Goal: Task Accomplishment & Management: Complete application form

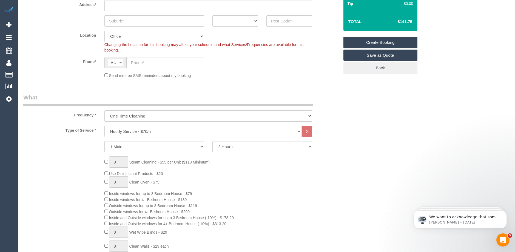
scroll to position [110, 0]
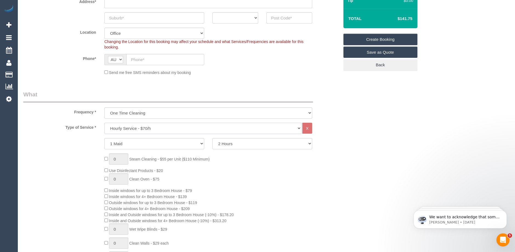
click at [151, 127] on select "Hourly Service - $70/h Hourly Service - $65/h Hourly Service - $60/h Hourly Ser…" at bounding box center [202, 128] width 197 height 11
click at [272, 193] on div "0 Steam Cleaning - $55 per Unit ($110 Minimum) Use Disinfectant Products - $20 …" at bounding box center [221, 247] width 243 height 186
click at [155, 110] on select "One Time Cleaning Weekly - 10% Off - 10.00% (0% for the First Booking) Fortnigh…" at bounding box center [208, 112] width 208 height 11
select select "object:1919"
click at [104, 107] on select "One Time Cleaning Weekly - 10% Off - 10.00% (0% for the First Booking) Fortnigh…" at bounding box center [208, 112] width 208 height 11
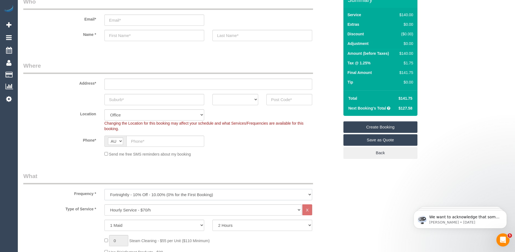
scroll to position [27, 0]
drag, startPoint x: 413, startPoint y: 54, endPoint x: 398, endPoint y: 54, distance: 15.1
click at [398, 54] on div "$140.00" at bounding box center [405, 53] width 16 height 5
copy div "$140.00"
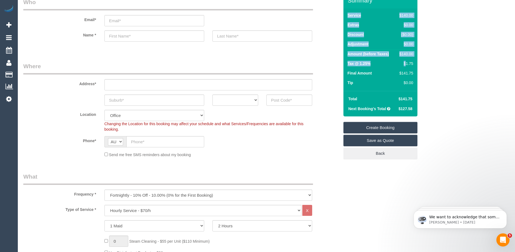
drag, startPoint x: 416, startPoint y: 64, endPoint x: 405, endPoint y: 63, distance: 11.2
click at [405, 63] on div "Service $140.00 Extras $0.00 Discount ($0.00) Adjustment $0.00 Amount (before T…" at bounding box center [381, 50] width 74 height 83
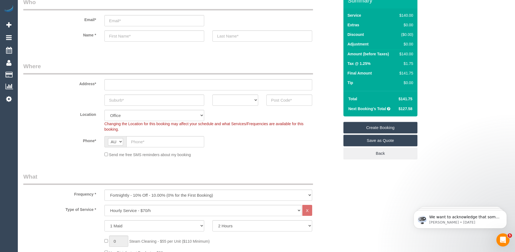
click at [393, 65] on td "Tax @ 1.25%" at bounding box center [371, 65] width 50 height 10
drag, startPoint x: 414, startPoint y: 63, endPoint x: 404, endPoint y: 63, distance: 9.6
click at [404, 63] on td "$1.75" at bounding box center [405, 65] width 19 height 10
copy div "$1.75"
drag, startPoint x: 414, startPoint y: 98, endPoint x: 395, endPoint y: 98, distance: 19.2
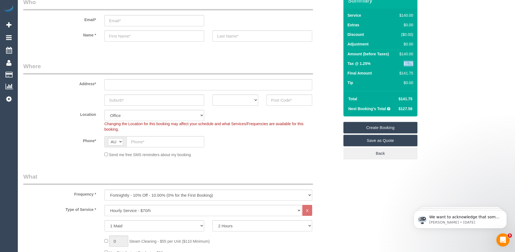
click at [395, 98] on tr "Total $141.75" at bounding box center [380, 99] width 69 height 10
copy tr "$141.75"
drag, startPoint x: 412, startPoint y: 107, endPoint x: 395, endPoint y: 107, distance: 16.7
click at [395, 107] on td "$127.58" at bounding box center [404, 109] width 19 height 10
copy span "$127.58"
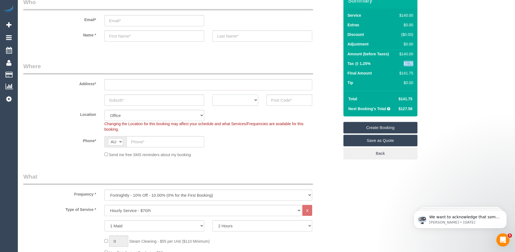
click at [254, 99] on select "ACT [GEOGRAPHIC_DATA] NT [GEOGRAPHIC_DATA] SA TAS [GEOGRAPHIC_DATA] [GEOGRAPHIC…" at bounding box center [236, 100] width 46 height 11
select select "VIC"
click at [213, 95] on select "ACT [GEOGRAPHIC_DATA] NT [GEOGRAPHIC_DATA] SA TAS [GEOGRAPHIC_DATA] [GEOGRAPHIC…" at bounding box center [236, 100] width 46 height 11
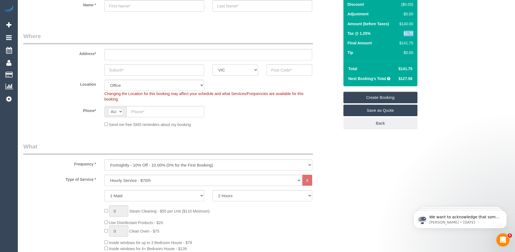
scroll to position [82, 0]
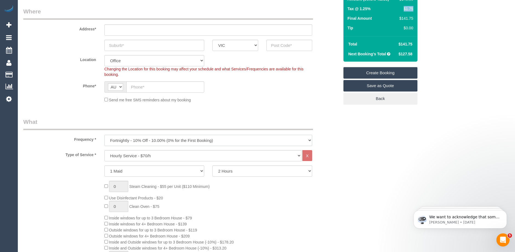
click at [156, 142] on select "One Time Cleaning Weekly - 10% Off - 10.00% (0% for the First Booking) Fortnigh…" at bounding box center [208, 140] width 208 height 11
select select "object:1917"
click at [104, 135] on select "One Time Cleaning Weekly - 10% Off - 10.00% (0% for the First Booking) Fortnigh…" at bounding box center [208, 140] width 208 height 11
